Goal: Entertainment & Leisure: Browse casually

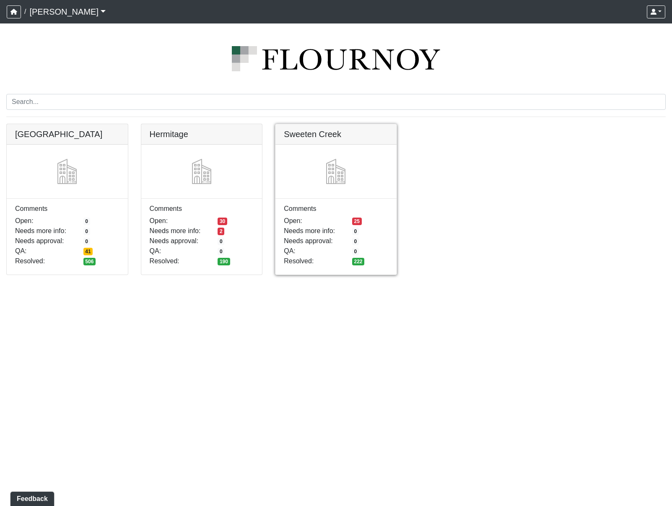
click at [331, 124] on link at bounding box center [335, 124] width 121 height 0
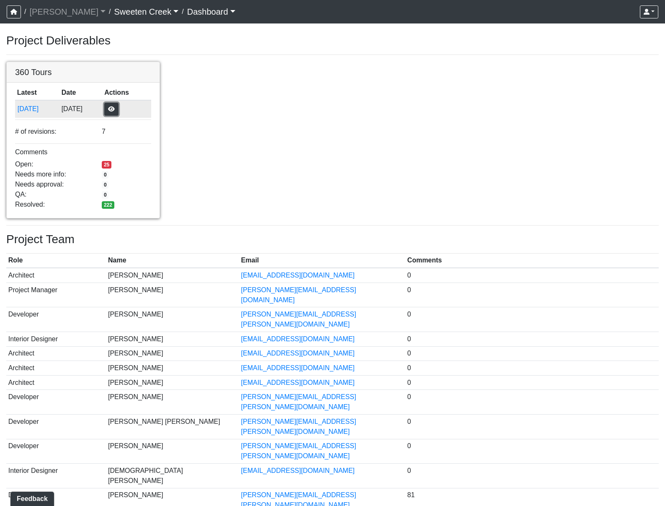
click at [119, 110] on button "button" at bounding box center [111, 109] width 14 height 13
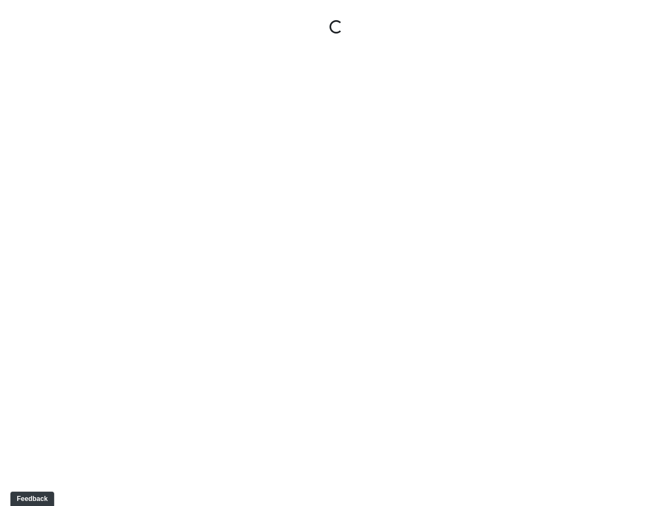
select select "1QVtRjyM1orE5pKiq1FaV1"
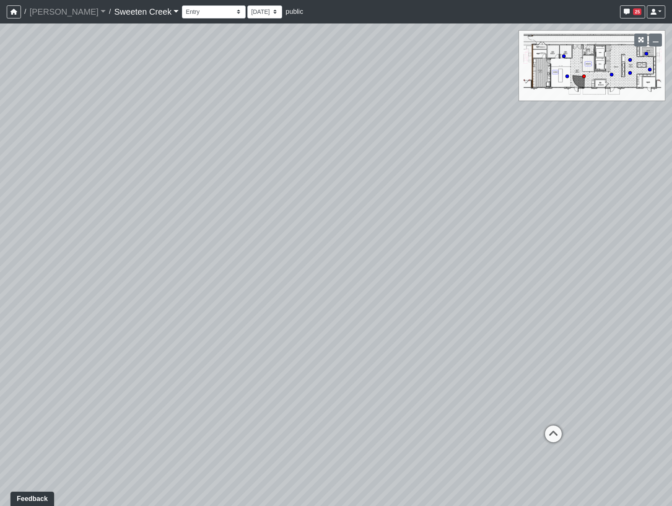
drag, startPoint x: 251, startPoint y: 227, endPoint x: 575, endPoint y: 230, distance: 323.9
click at [575, 230] on div "Loading... Office Loading... Reception Loading... Mailroom - Elevator Lobby Loa…" at bounding box center [336, 264] width 672 height 482
drag, startPoint x: 199, startPoint y: 237, endPoint x: 667, endPoint y: 214, distance: 468.5
click at [667, 214] on div "Loading... Office Loading... Reception Loading... Mailroom - Elevator Lobby Loa…" at bounding box center [336, 264] width 672 height 482
drag, startPoint x: 322, startPoint y: 228, endPoint x: 586, endPoint y: 227, distance: 263.9
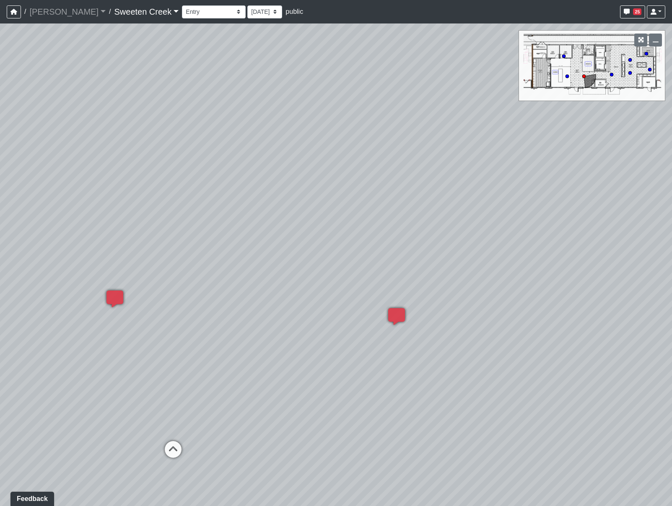
click at [586, 227] on div "Loading... Office Loading... Reception Loading... Mailroom - Elevator Lobby Loa…" at bounding box center [336, 264] width 672 height 482
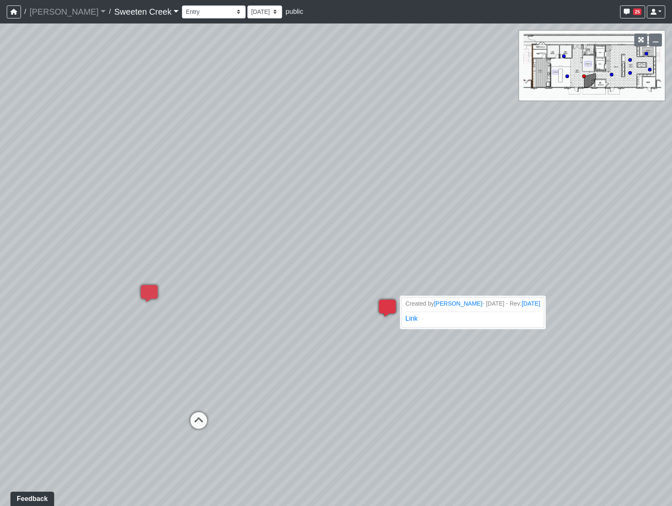
click at [388, 306] on icon at bounding box center [387, 312] width 25 height 25
click at [386, 304] on icon at bounding box center [387, 312] width 25 height 25
click at [383, 304] on icon at bounding box center [387, 312] width 25 height 25
click at [435, 305] on link "[PERSON_NAME]" at bounding box center [457, 303] width 49 height 7
click at [449, 317] on li "Created by kristin vinesett - 8/9/2025 - Rev: 6/13/2025 Link" at bounding box center [472, 312] width 145 height 31
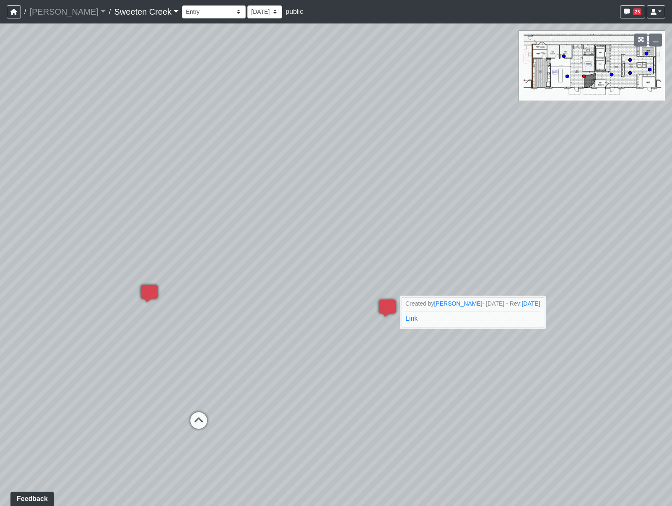
click at [452, 190] on div "Loading... Office Loading... Reception Loading... Mailroom - Elevator Lobby Loa…" at bounding box center [336, 264] width 672 height 482
click at [411, 317] on link "Link" at bounding box center [410, 318] width 13 height 7
click at [494, 211] on div "Loading... Office Loading... Reception Loading... Mailroom - Elevator Lobby Loa…" at bounding box center [336, 264] width 672 height 482
click at [561, 264] on div "Loading... Office Loading... Reception Loading... Mailroom - Elevator Lobby Loa…" at bounding box center [336, 264] width 672 height 482
click at [496, 373] on div "Loading... Office Loading... Reception Loading... Mailroom - Elevator Lobby Loa…" at bounding box center [336, 264] width 672 height 482
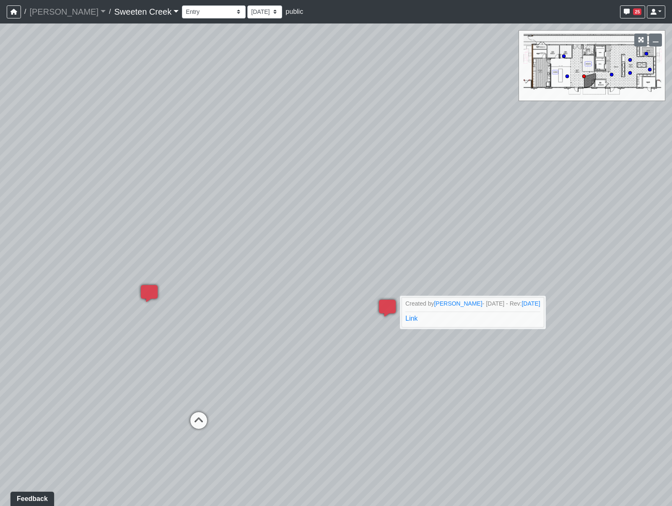
click at [371, 267] on div "Loading... Office Loading... Reception Loading... Mailroom - Elevator Lobby Loa…" at bounding box center [336, 264] width 672 height 482
click at [371, 302] on div "Loading... Office Loading... Reception Loading... Mailroom - Elevator Lobby Loa…" at bounding box center [336, 264] width 672 height 482
click at [382, 307] on icon at bounding box center [387, 312] width 25 height 25
